Goal: Task Accomplishment & Management: Use online tool/utility

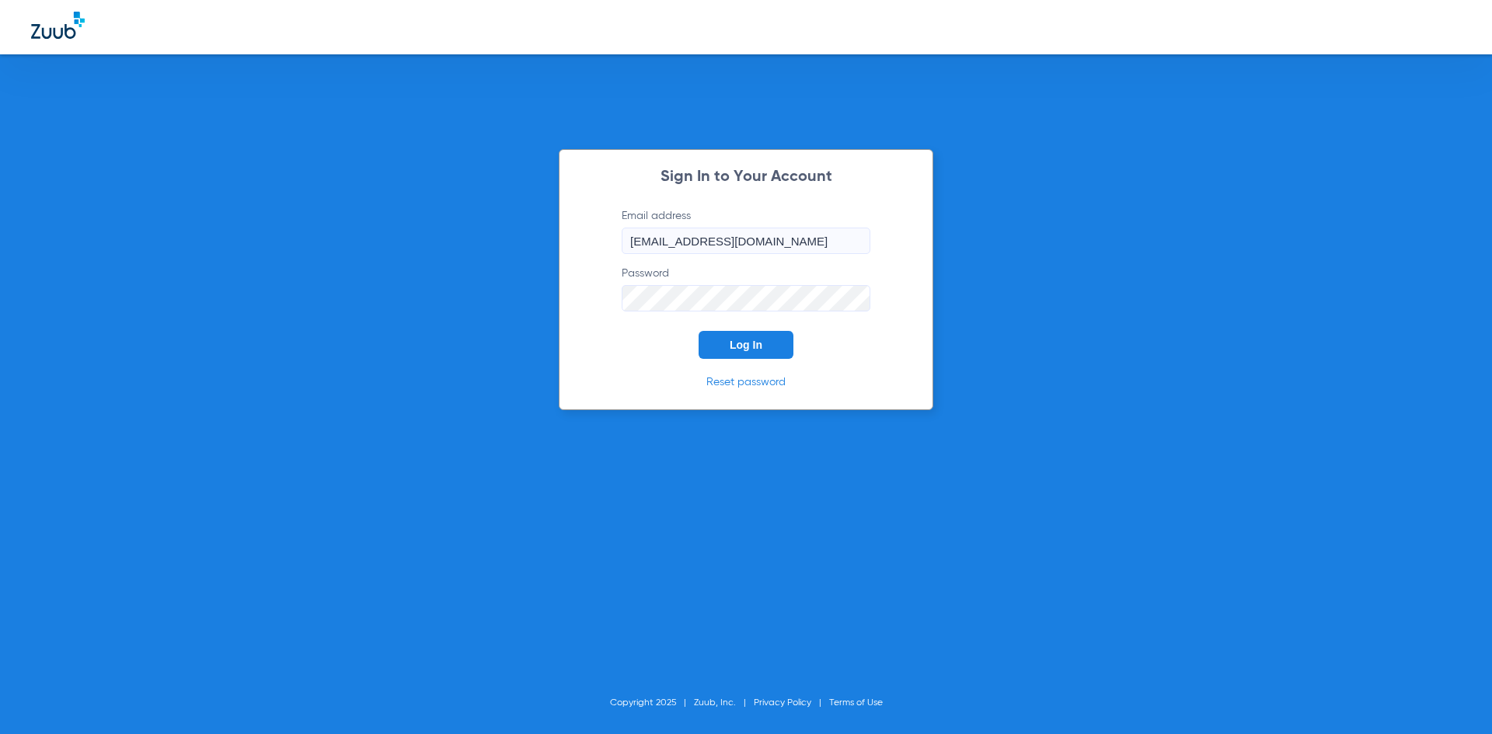
click at [735, 345] on span "Log In" at bounding box center [746, 345] width 33 height 12
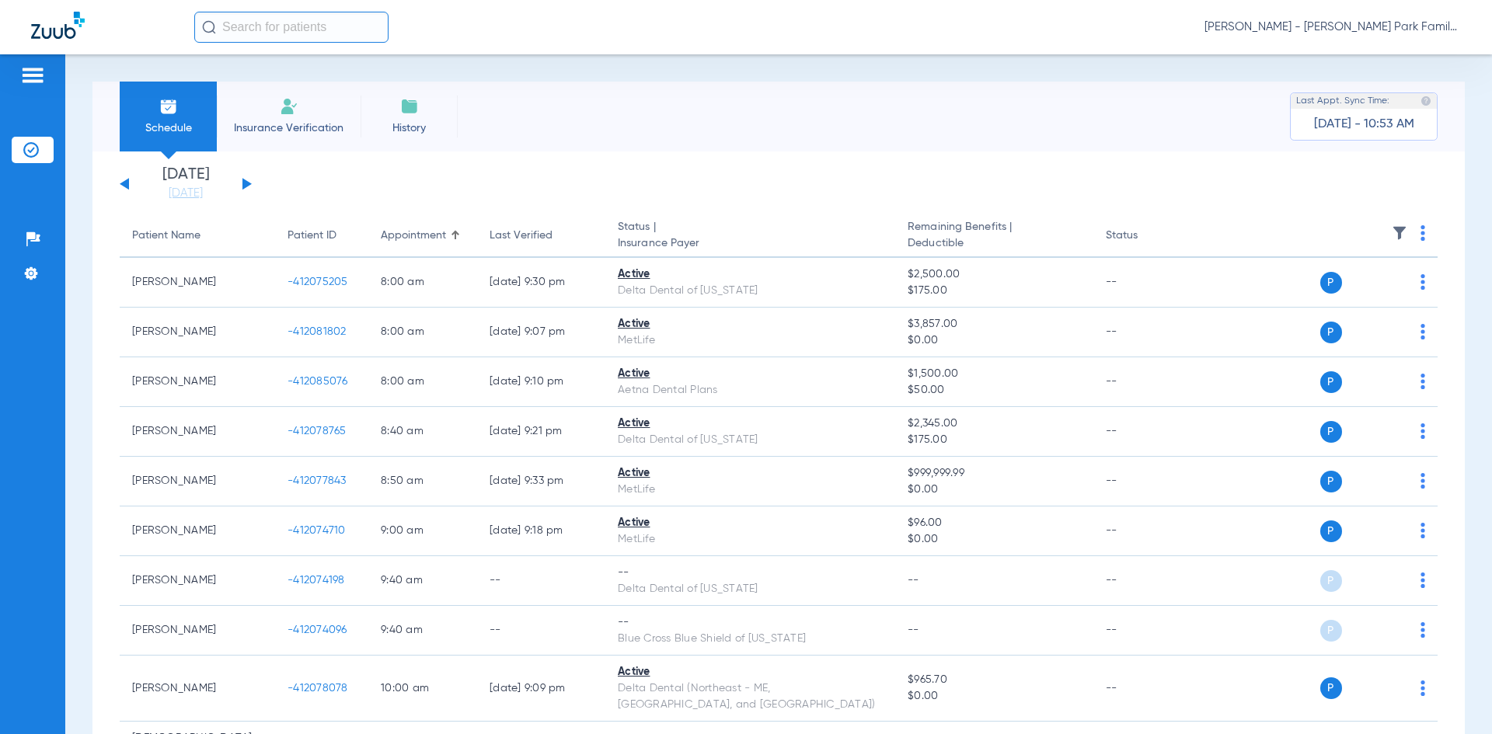
click at [246, 184] on button at bounding box center [246, 184] width 9 height 12
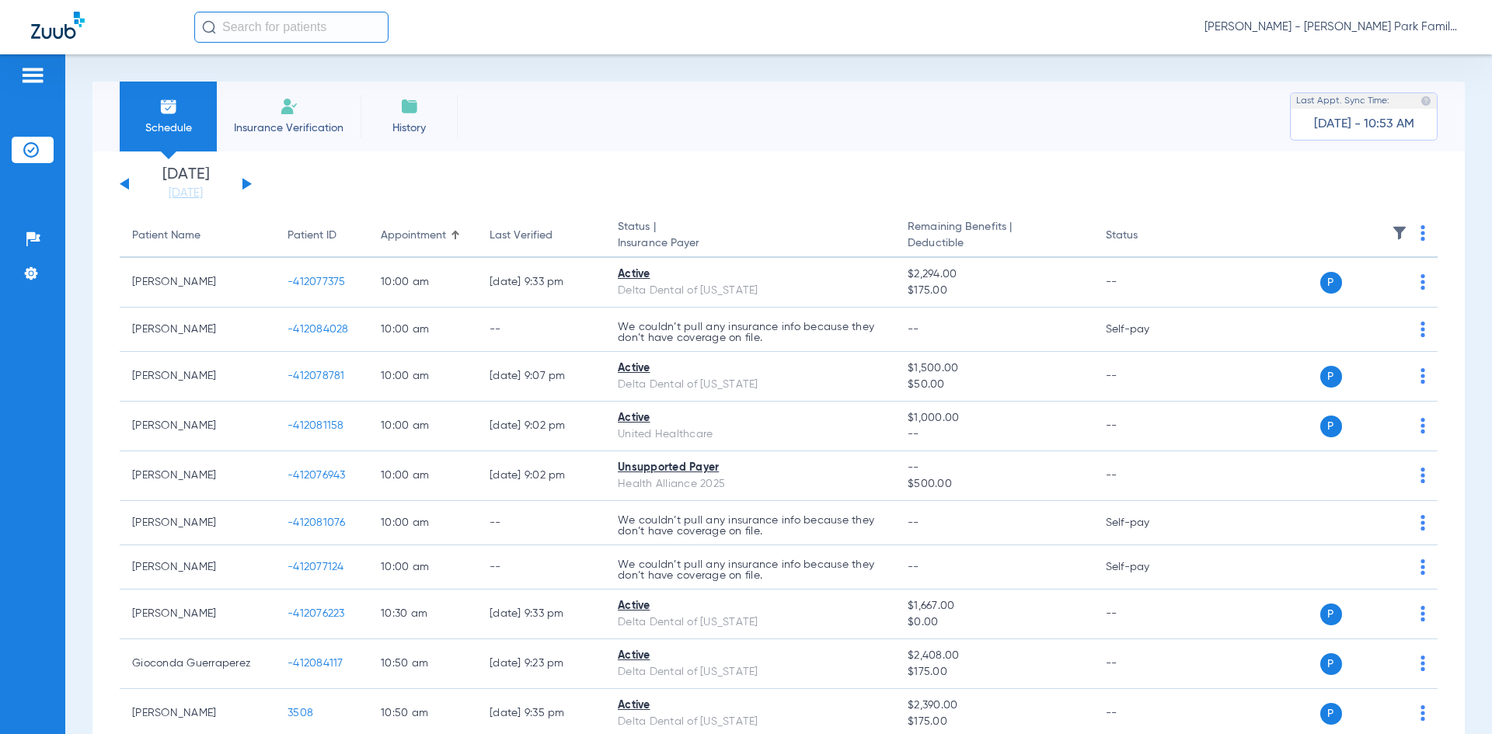
click at [246, 184] on button at bounding box center [246, 184] width 9 height 12
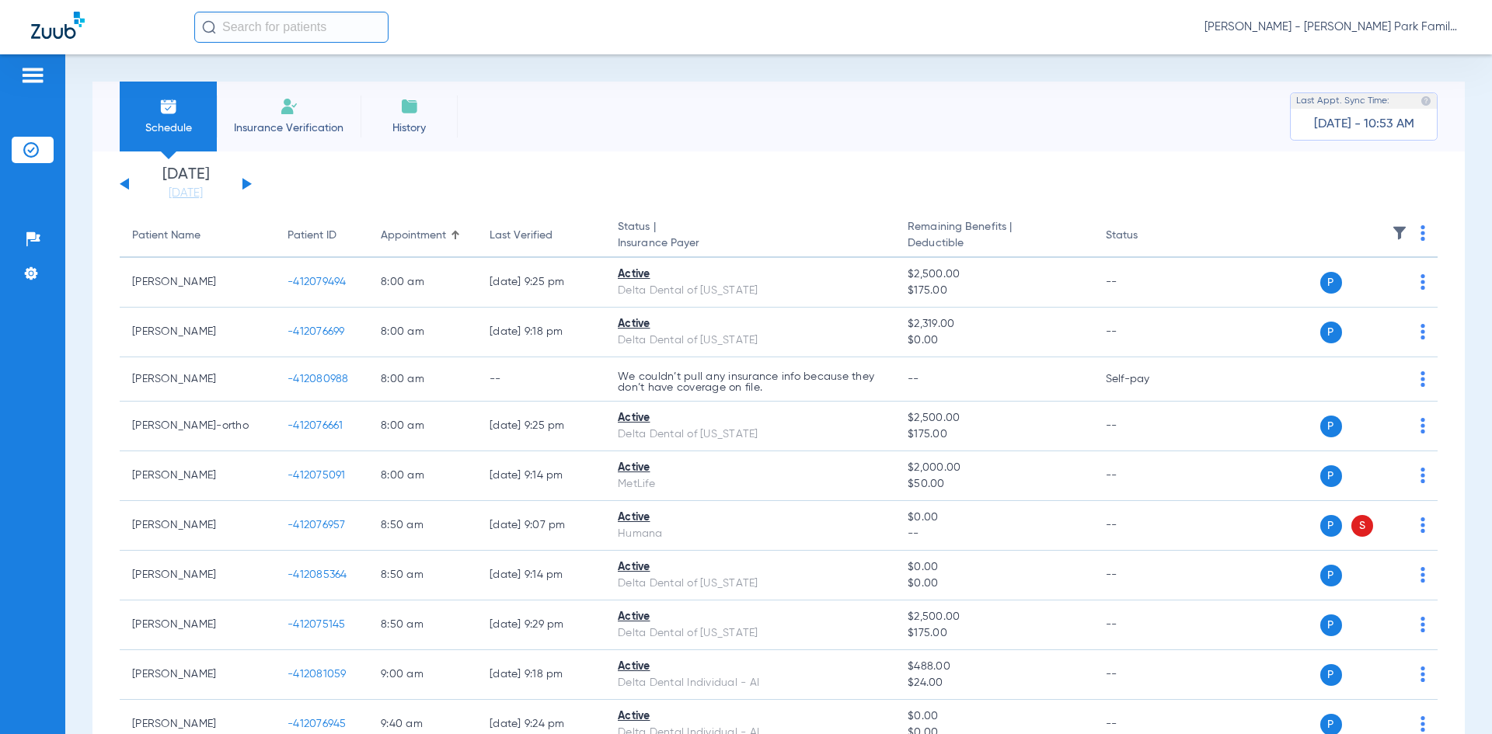
click at [1392, 231] on img at bounding box center [1400, 233] width 16 height 16
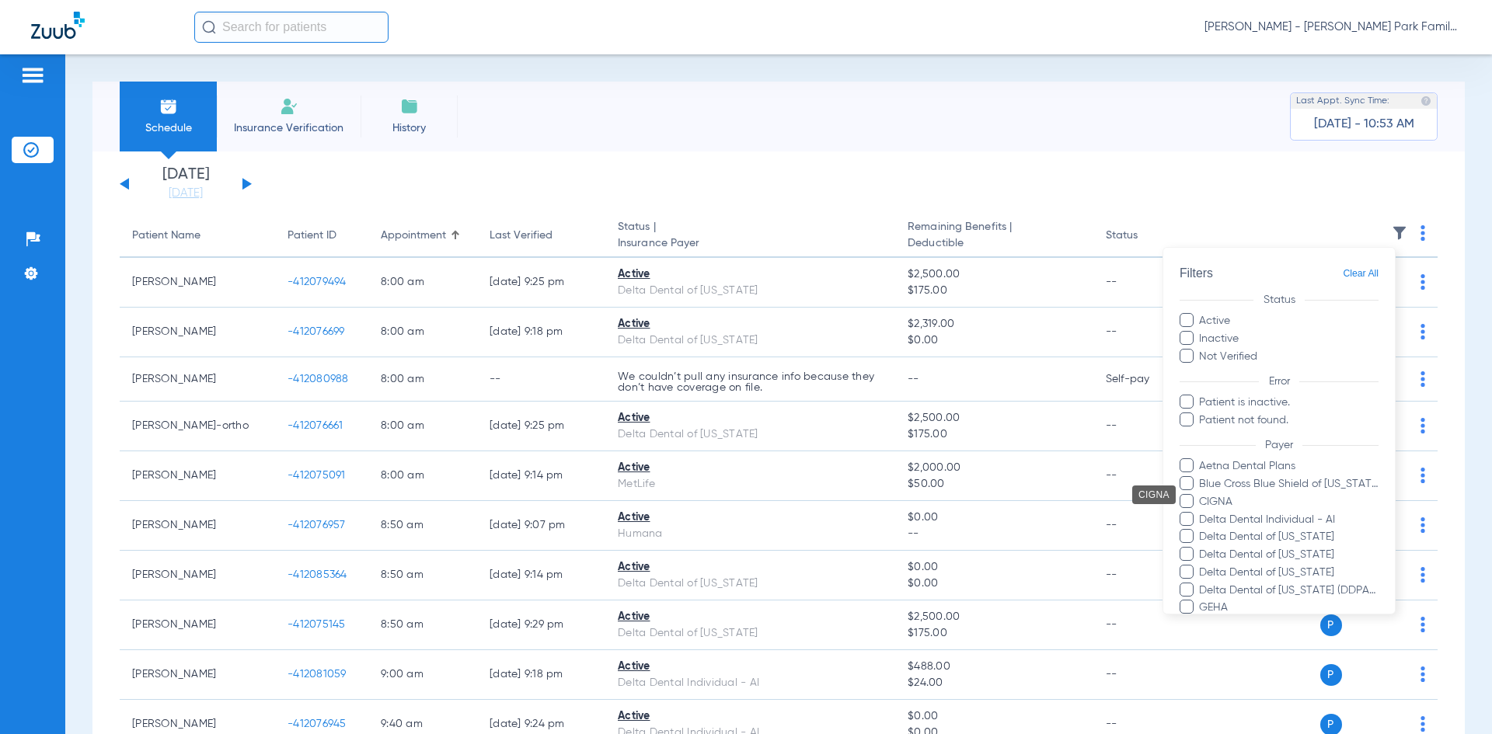
scroll to position [288, 0]
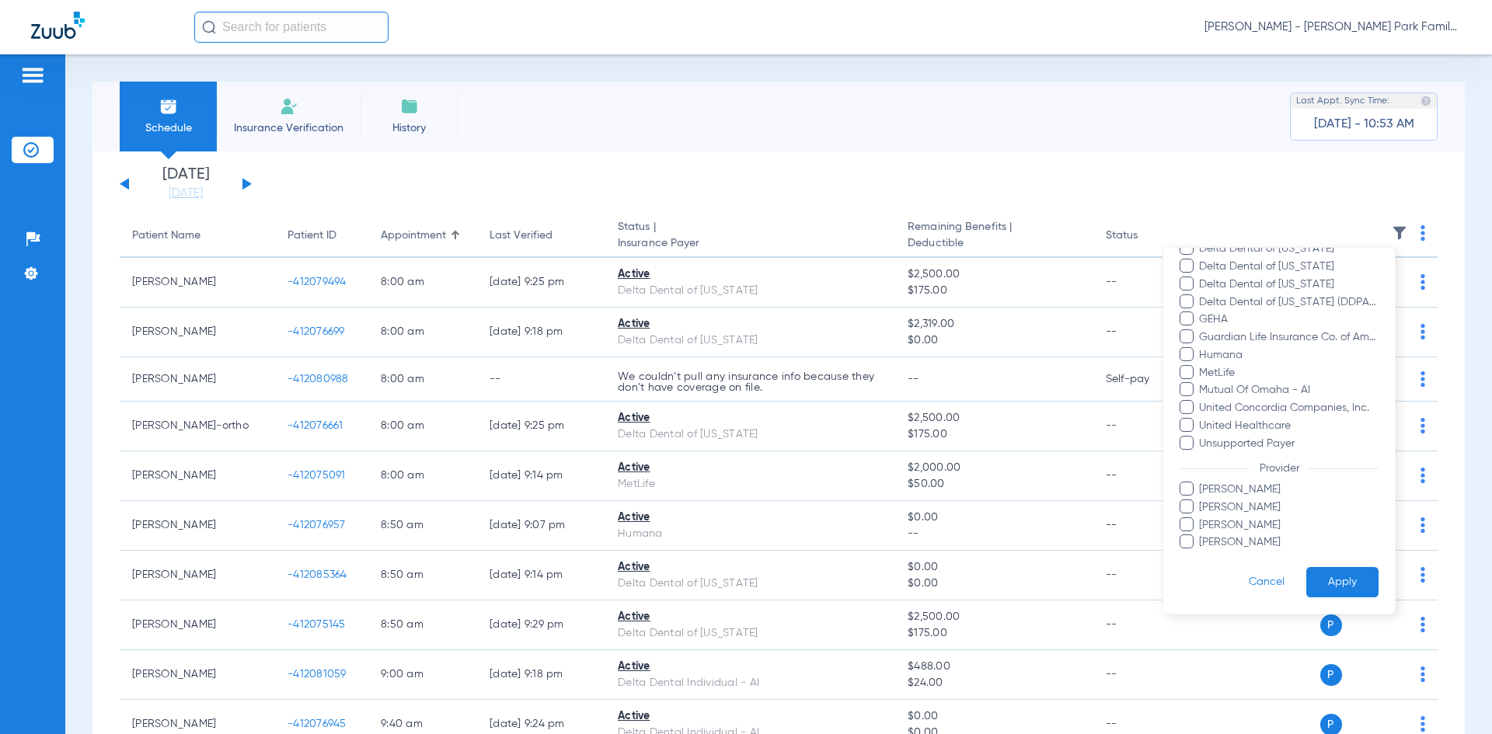
click at [1194, 542] on label "[PERSON_NAME]" at bounding box center [1279, 543] width 199 height 16
click at [1201, 553] on input "[PERSON_NAME]" at bounding box center [1201, 553] width 0 height 0
click at [1325, 574] on button "Apply" at bounding box center [1342, 582] width 72 height 30
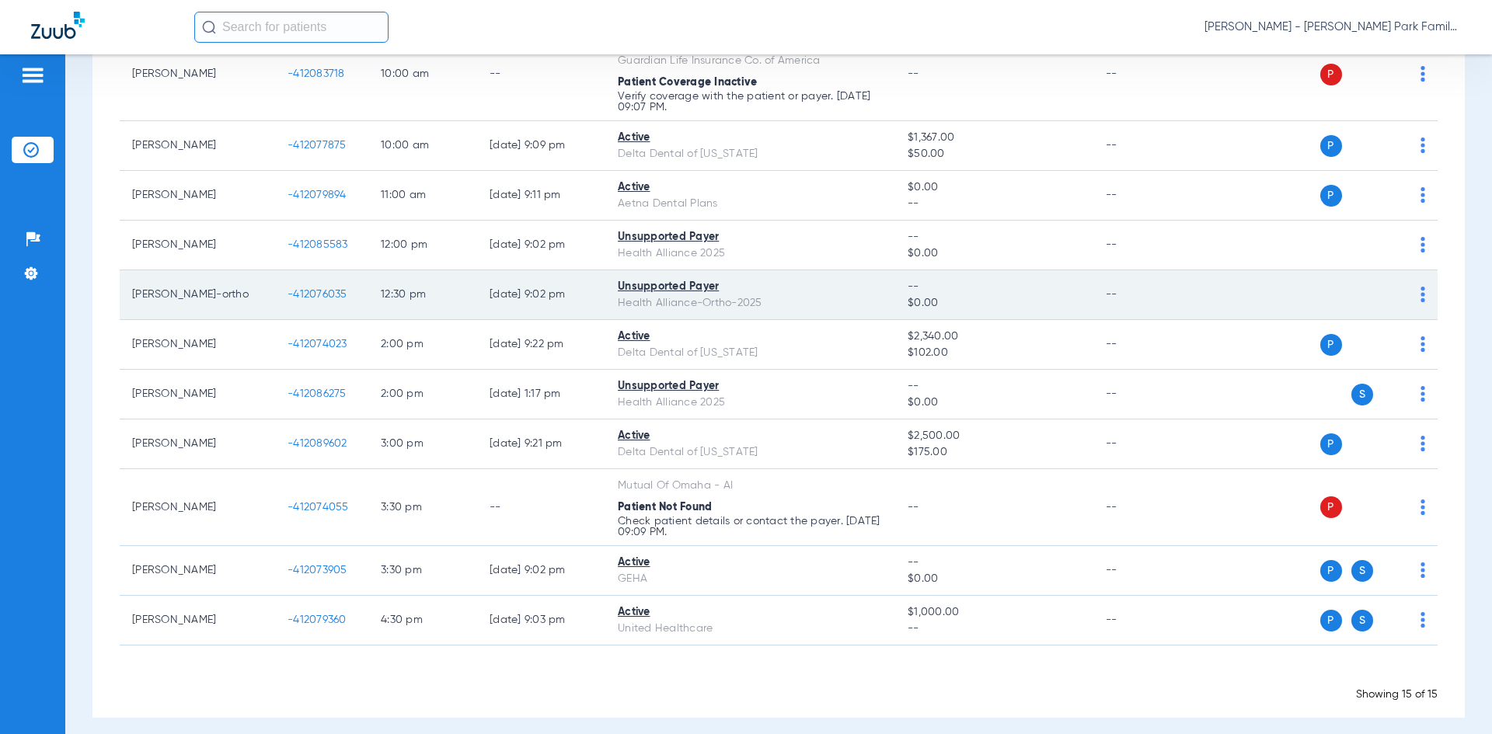
scroll to position [434, 0]
